Goal: Transaction & Acquisition: Obtain resource

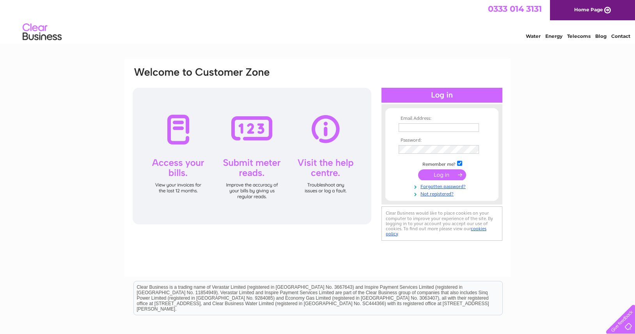
click at [423, 128] on input "text" at bounding box center [439, 127] width 80 height 9
type input "ian@glasgowwestern.co.uk"
click at [442, 174] on input "submit" at bounding box center [442, 175] width 48 height 11
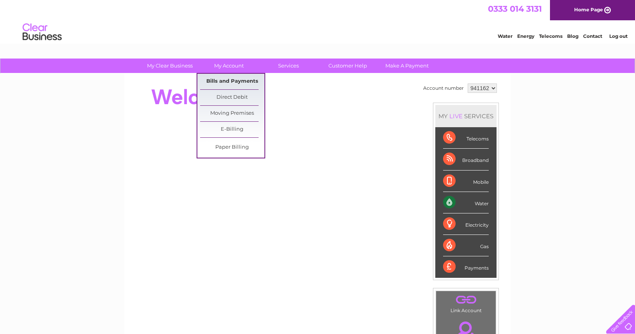
click at [230, 80] on link "Bills and Payments" at bounding box center [232, 82] width 64 height 16
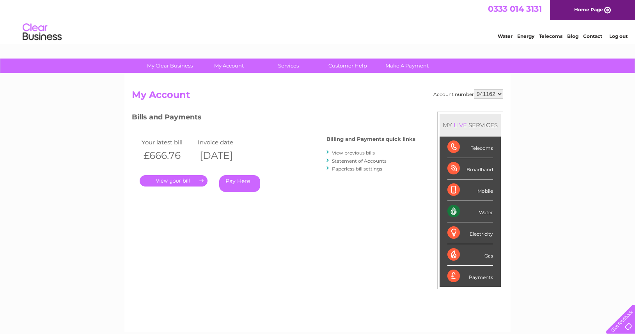
click at [170, 181] on link "." at bounding box center [174, 180] width 68 height 11
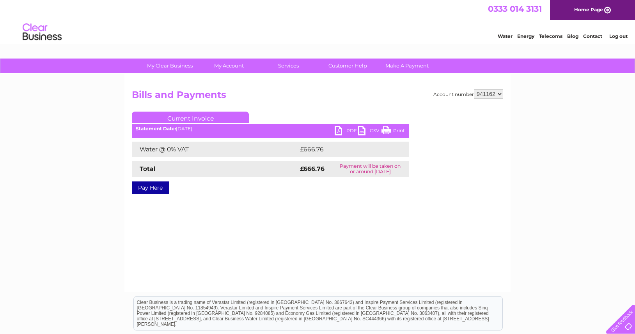
click at [338, 131] on link "PDF" at bounding box center [346, 131] width 23 height 11
click at [266, 269] on div "Account number 941162 Bills and Payments Current Invoice PDF CSV Print £666.76" at bounding box center [317, 183] width 386 height 218
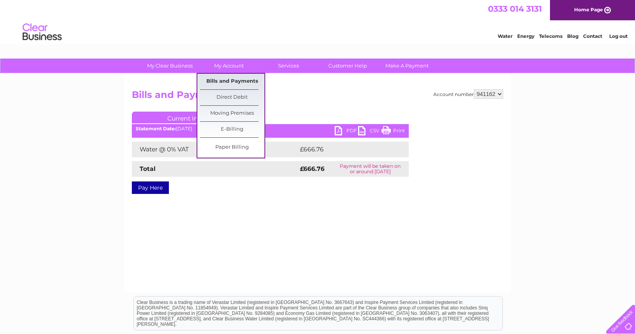
click at [235, 80] on link "Bills and Payments" at bounding box center [232, 82] width 64 height 16
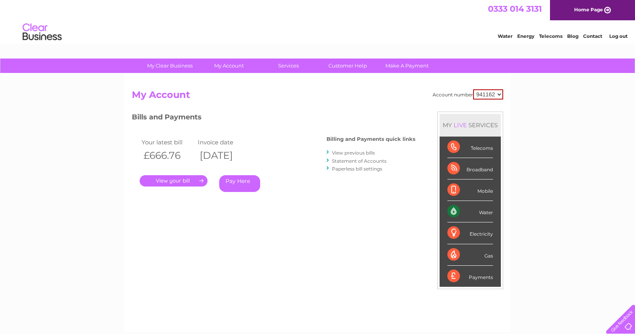
click at [347, 152] on link "View previous bills" at bounding box center [353, 153] width 43 height 6
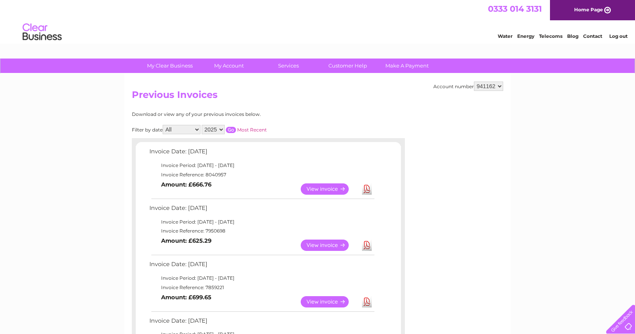
click at [321, 244] on link "View" at bounding box center [329, 244] width 57 height 11
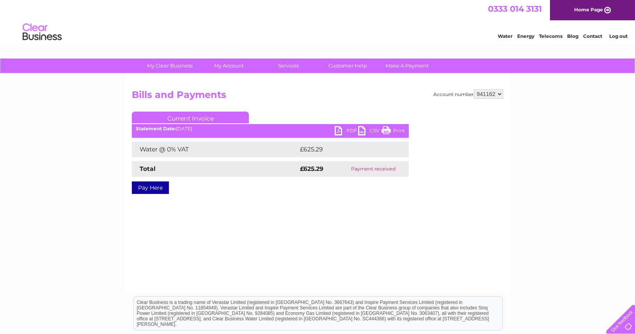
click at [339, 128] on link "PDF" at bounding box center [346, 131] width 23 height 11
